Goal: Information Seeking & Learning: Learn about a topic

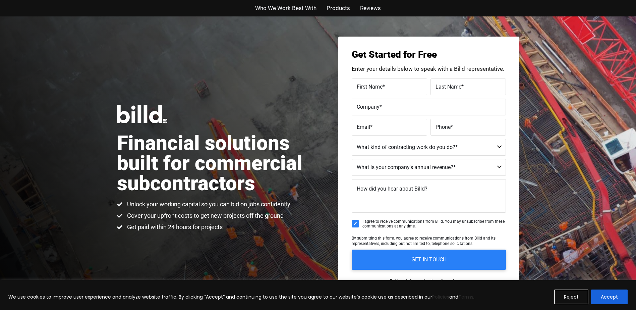
click at [140, 49] on div "Financial solutions built for commercial subcontractors Unlock your working cap…" at bounding box center [318, 167] width 636 height 303
click at [24, 249] on div "Financial solutions built for commercial subcontractors Unlock your working cap…" at bounding box center [318, 167] width 636 height 303
click at [166, 288] on div "We use cookies to improve user experience and analyze website traffic. By click…" at bounding box center [318, 295] width 636 height 30
click at [319, 81] on div "Financial solutions built for commercial subcontractors Unlock your working cap…" at bounding box center [318, 167] width 636 height 303
click at [140, 35] on div "Financial solutions built for commercial subcontractors Unlock your working cap…" at bounding box center [318, 167] width 636 height 303
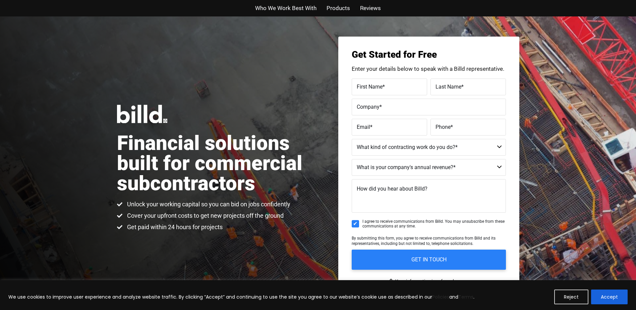
click at [103, 135] on div "Financial solutions built for commercial subcontractors Unlock your working cap…" at bounding box center [318, 167] width 636 height 303
click at [42, 27] on div "Financial solutions built for commercial subcontractors Unlock your working cap…" at bounding box center [318, 167] width 636 height 303
click at [39, 43] on div "Financial solutions built for commercial subcontractors Unlock your working cap…" at bounding box center [318, 167] width 636 height 303
click at [7, 4] on div "Who We Work Best With Products Reviews" at bounding box center [318, 8] width 636 height 16
click at [145, 11] on ul "Who We Work Best With Products Reviews" at bounding box center [318, 8] width 392 height 10
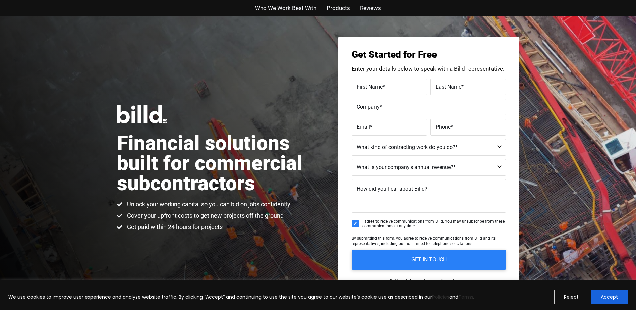
click at [171, 193] on h1 "Financial solutions built for commercial subcontractors" at bounding box center [217, 163] width 201 height 60
click at [121, 35] on div "Financial solutions built for commercial subcontractors Unlock your working cap…" at bounding box center [318, 167] width 636 height 303
click at [39, 50] on div "Financial solutions built for commercial subcontractors Unlock your working cap…" at bounding box center [318, 167] width 636 height 303
